Goal: Information Seeking & Learning: Learn about a topic

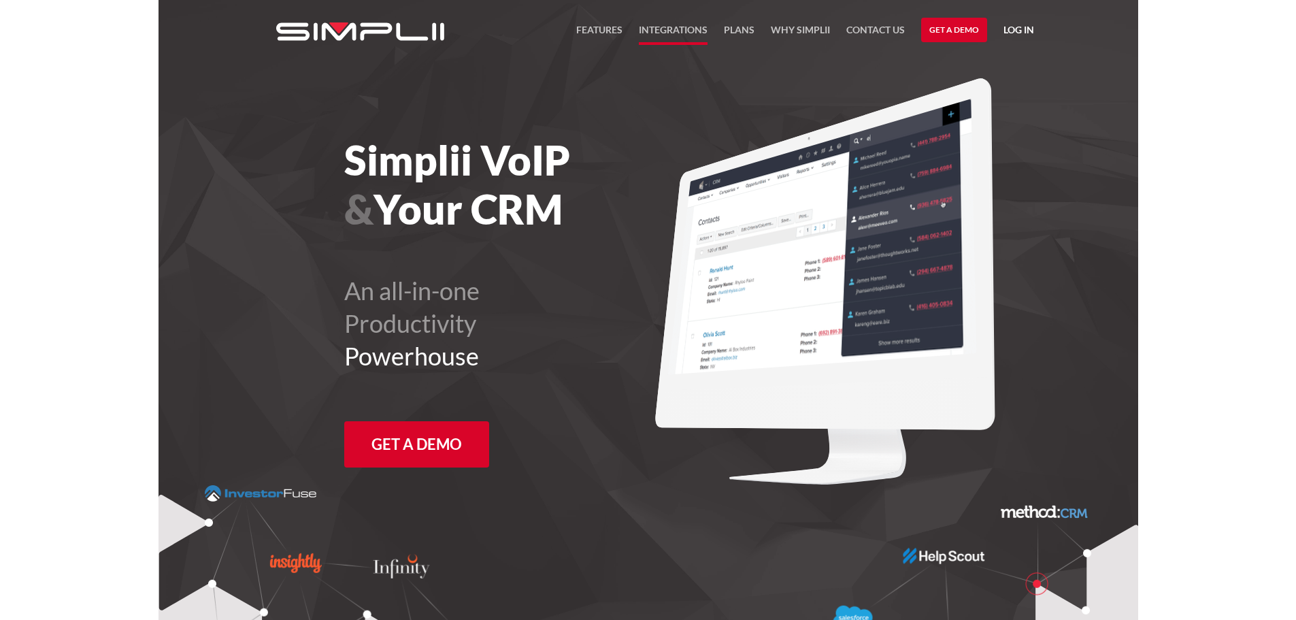
click at [669, 27] on link "Integrations" at bounding box center [673, 33] width 69 height 23
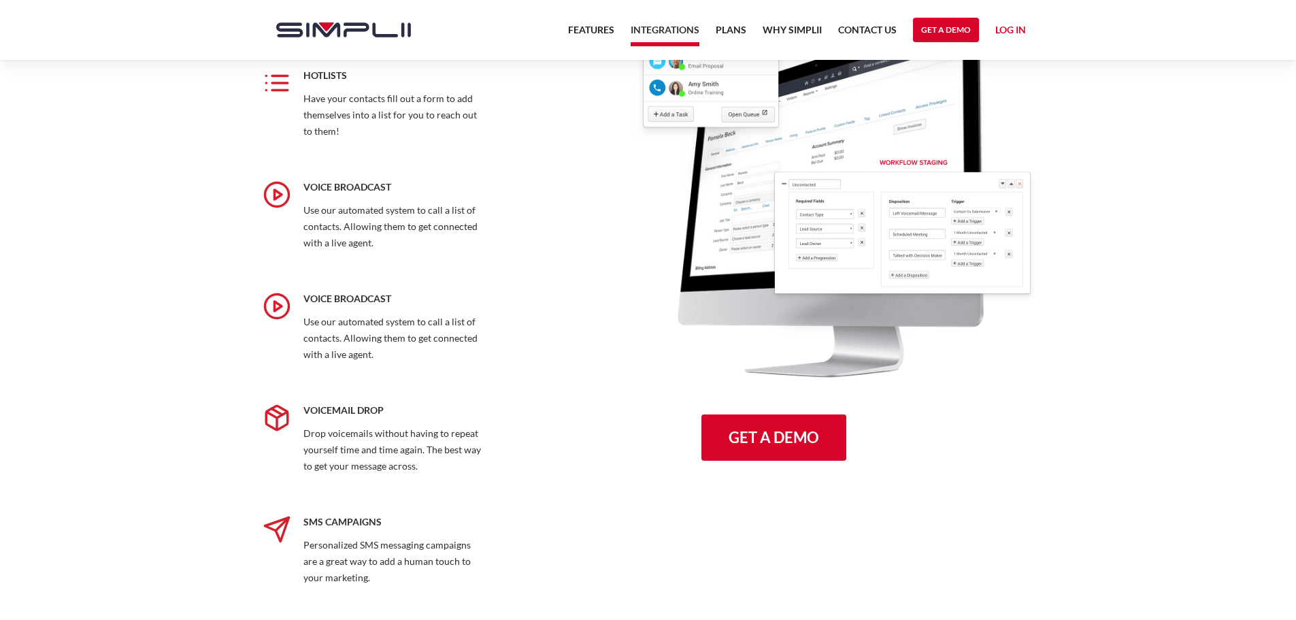
scroll to position [1496, 0]
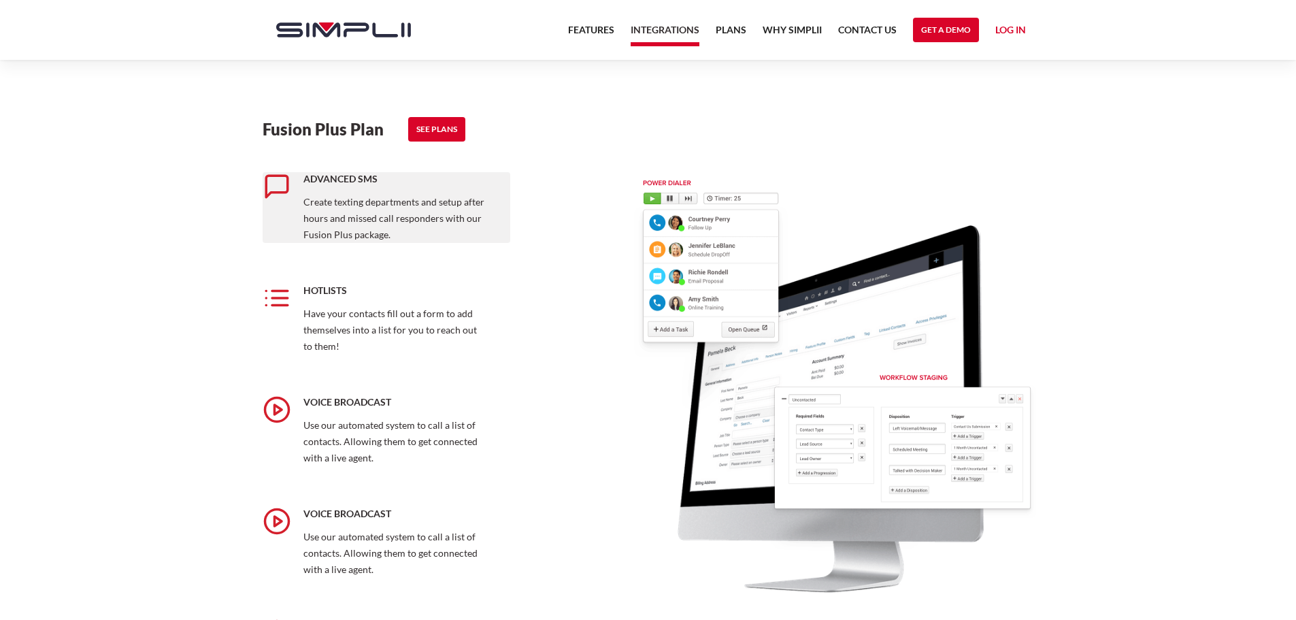
click at [432, 217] on p "Create texting departments and setup after hours and missed call responders wit…" at bounding box center [394, 218] width 183 height 49
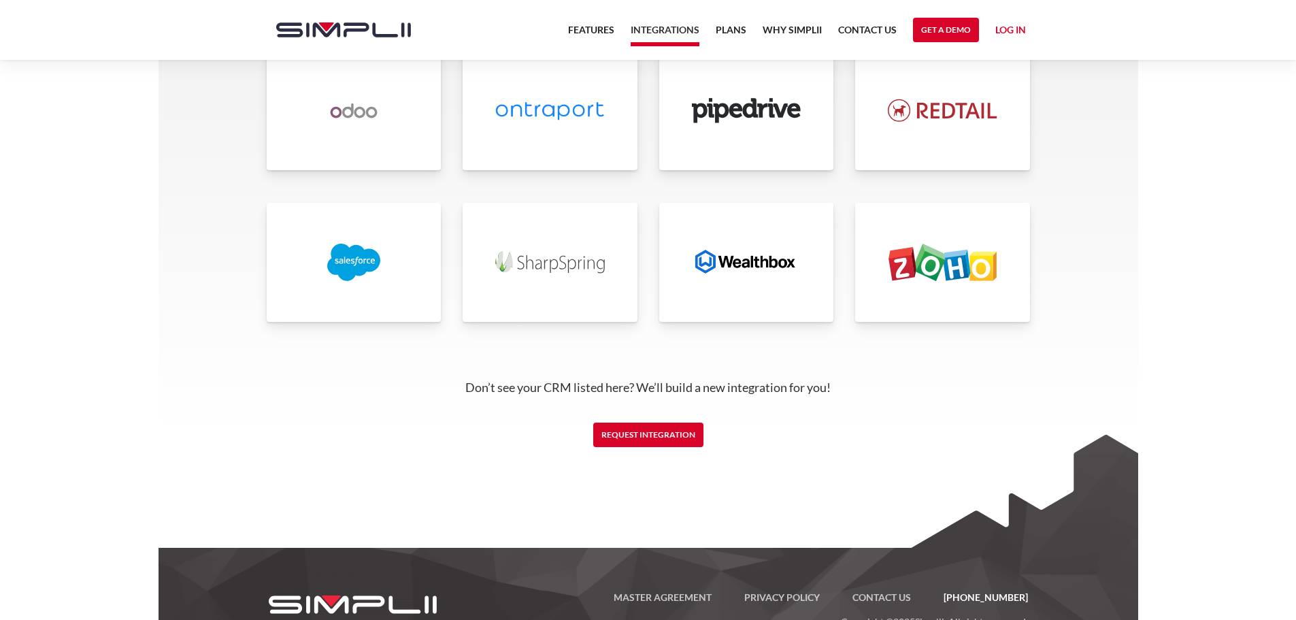
scroll to position [3197, 0]
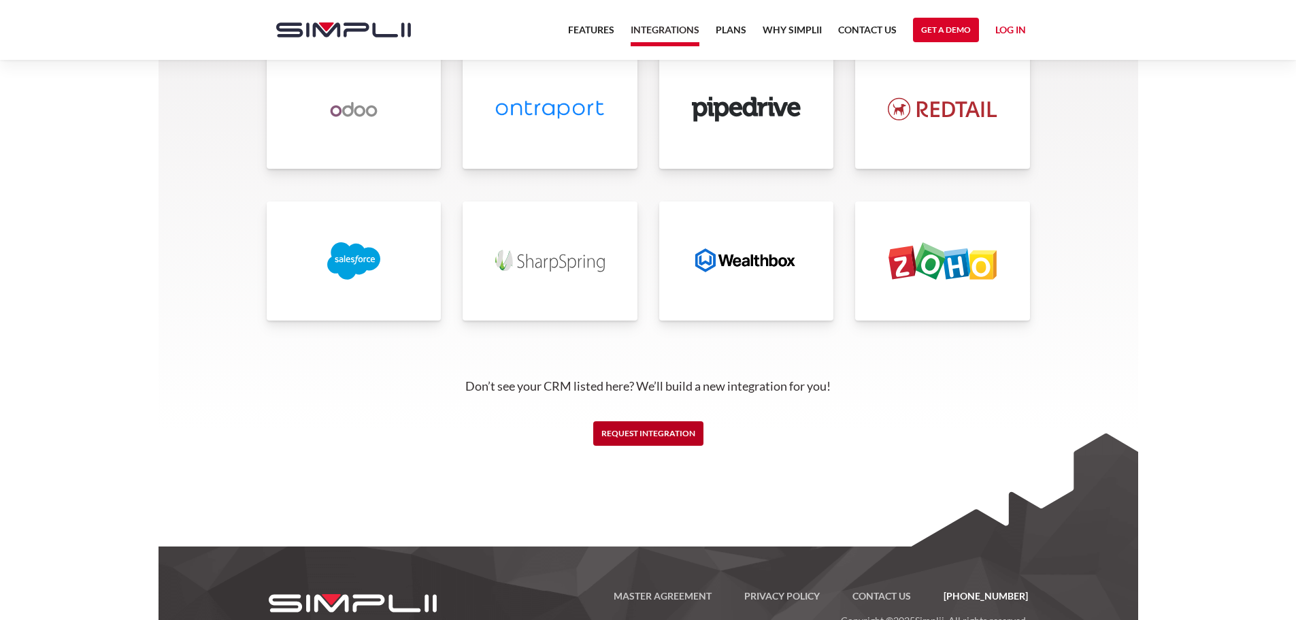
click at [659, 438] on link "Request Integration" at bounding box center [648, 433] width 110 height 24
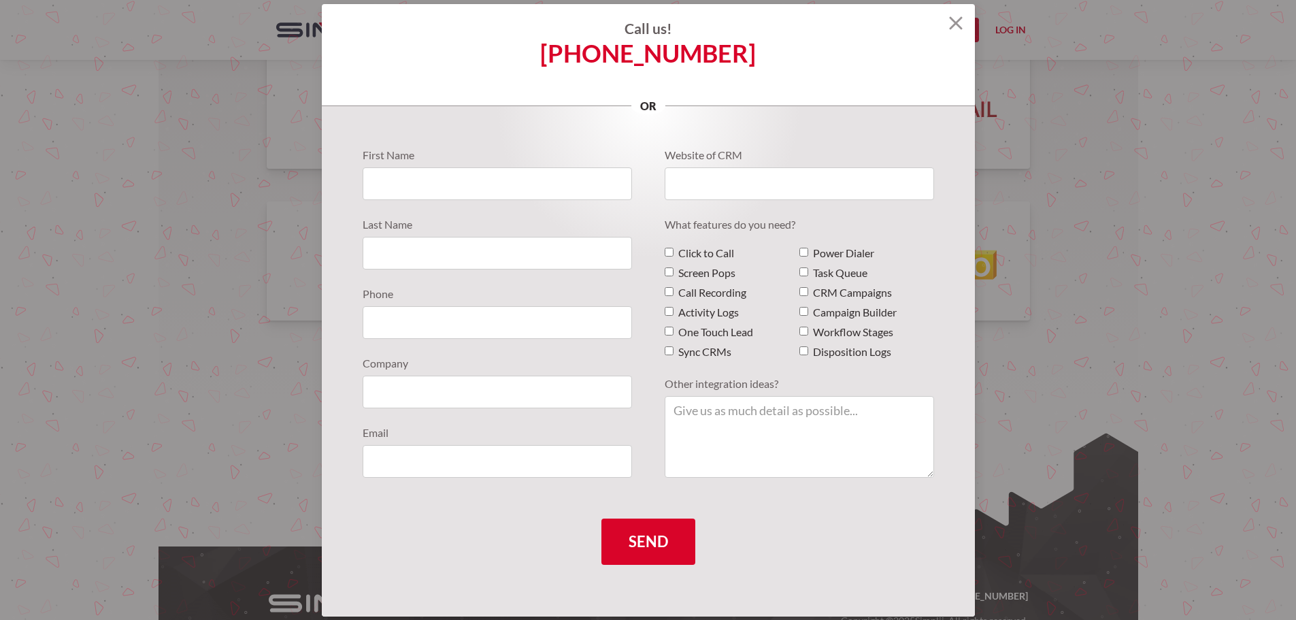
click at [949, 26] on img at bounding box center [956, 23] width 14 height 14
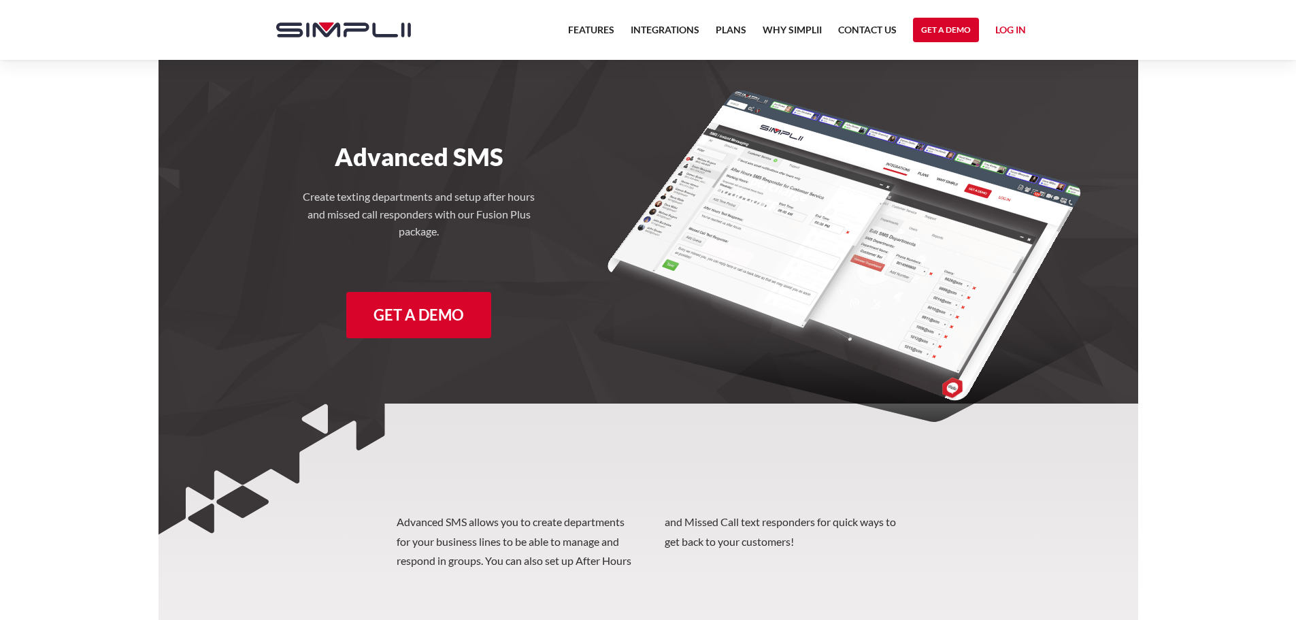
click at [445, 192] on h4 "Create texting departments and setup after hours and missed call responders wit…" at bounding box center [419, 214] width 245 height 52
